Goal: Information Seeking & Learning: Find specific fact

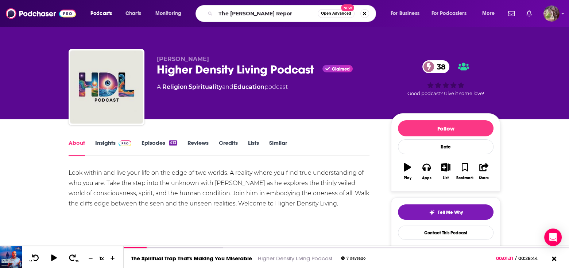
type input "The [PERSON_NAME] Report"
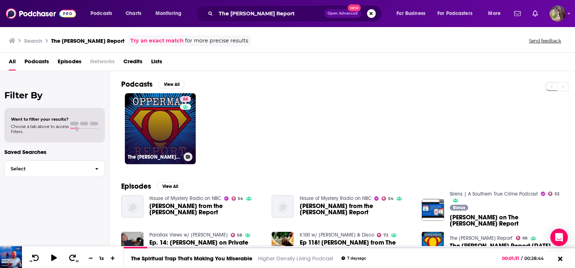
click at [147, 123] on link "66 The [PERSON_NAME] Report'" at bounding box center [160, 128] width 71 height 71
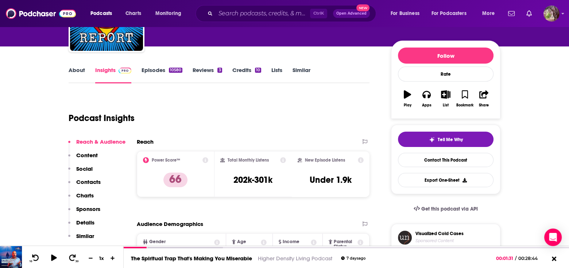
scroll to position [37, 0]
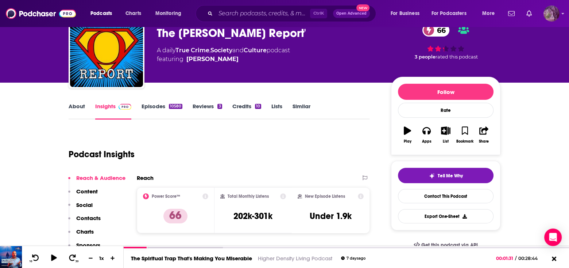
click at [556, 14] on img "Logged in as MSanz" at bounding box center [552, 13] width 16 height 16
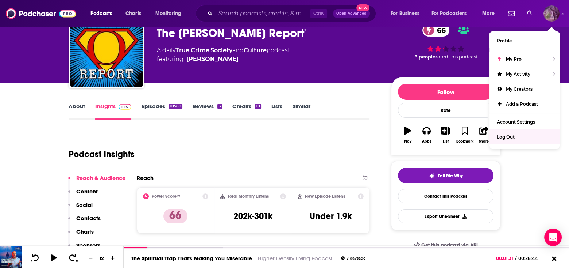
click at [512, 135] on span "Log Out" at bounding box center [506, 136] width 18 height 5
